Goal: Information Seeking & Learning: Learn about a topic

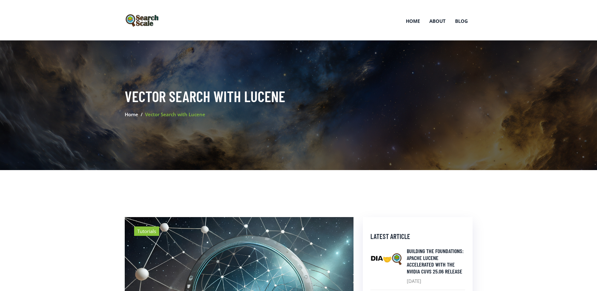
click at [136, 13] on link at bounding box center [143, 20] width 36 height 16
